Goal: Find specific page/section: Find specific page/section

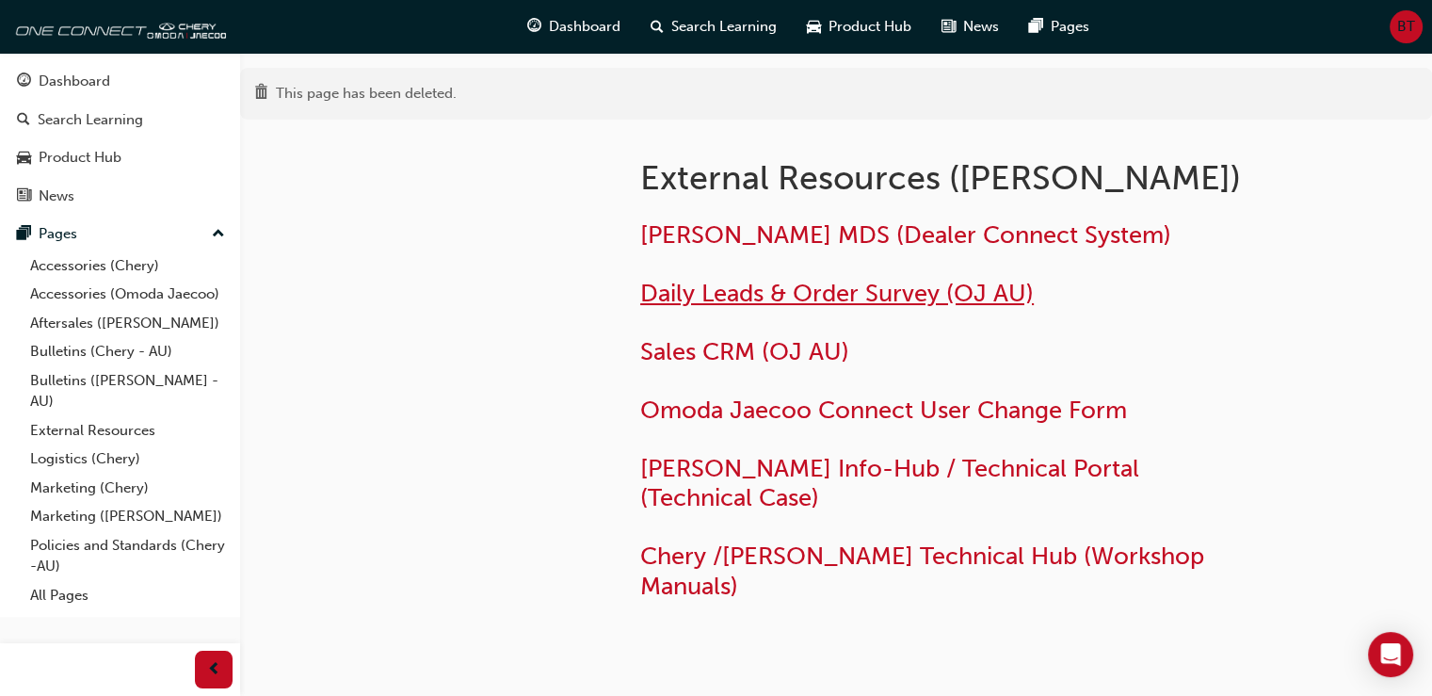
click at [835, 293] on span "Daily Leads & Order Survey (OJ AU)" at bounding box center [837, 293] width 394 height 29
click at [682, 297] on span "Daily Leads & Order Survey (OJ AU)" at bounding box center [837, 293] width 394 height 29
